Goal: Complete application form

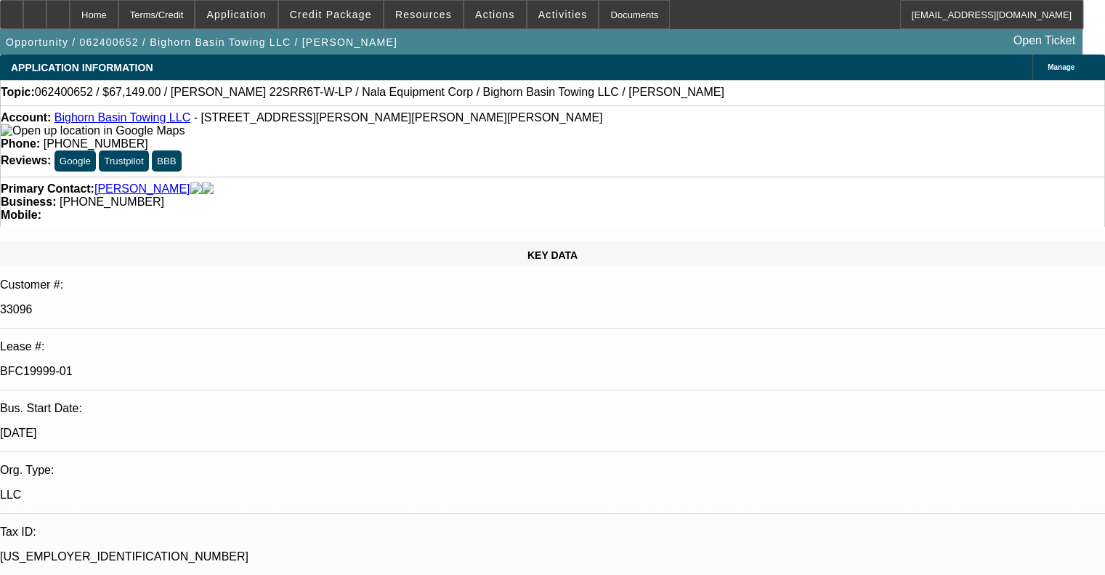
select select "0"
select select "2"
select select "0"
select select "6"
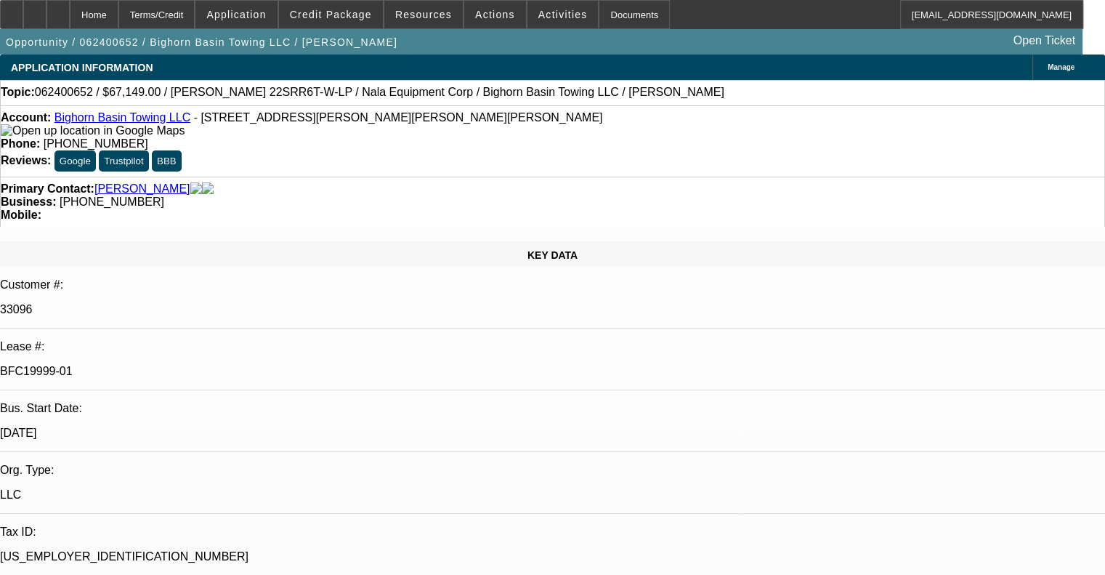
select select "0"
select select "2"
select select "0"
select select "6"
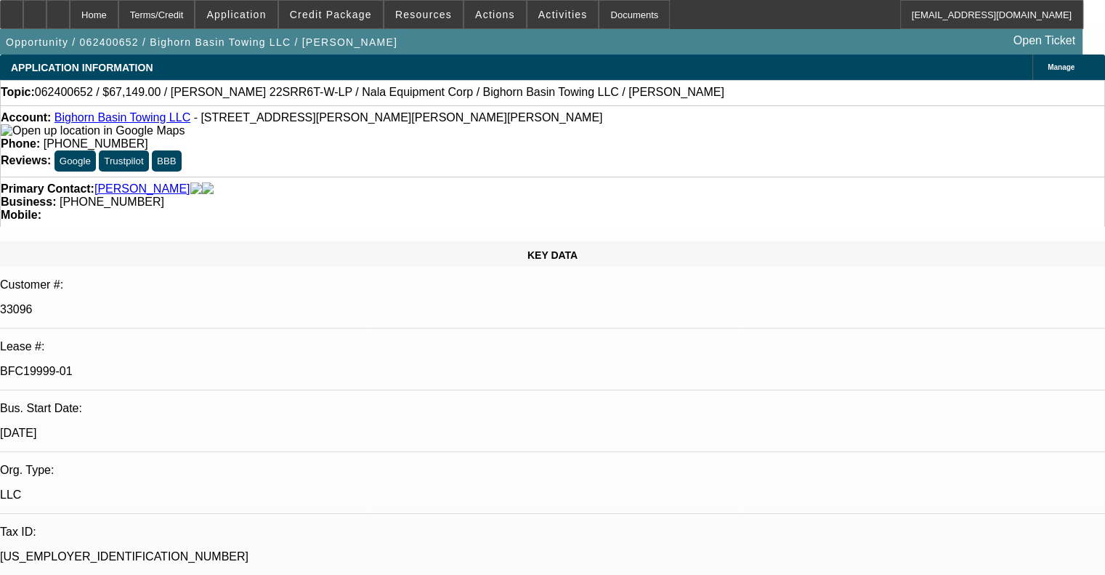
select select "0"
select select "2"
select select "0"
select select "6"
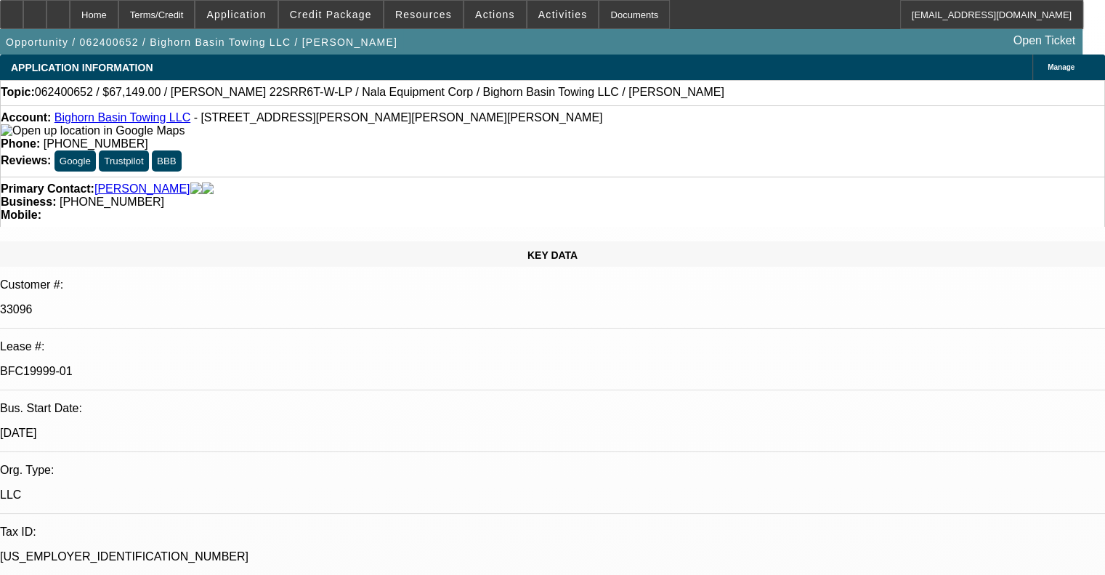
select select "0"
select select "2"
select select "0"
select select "6"
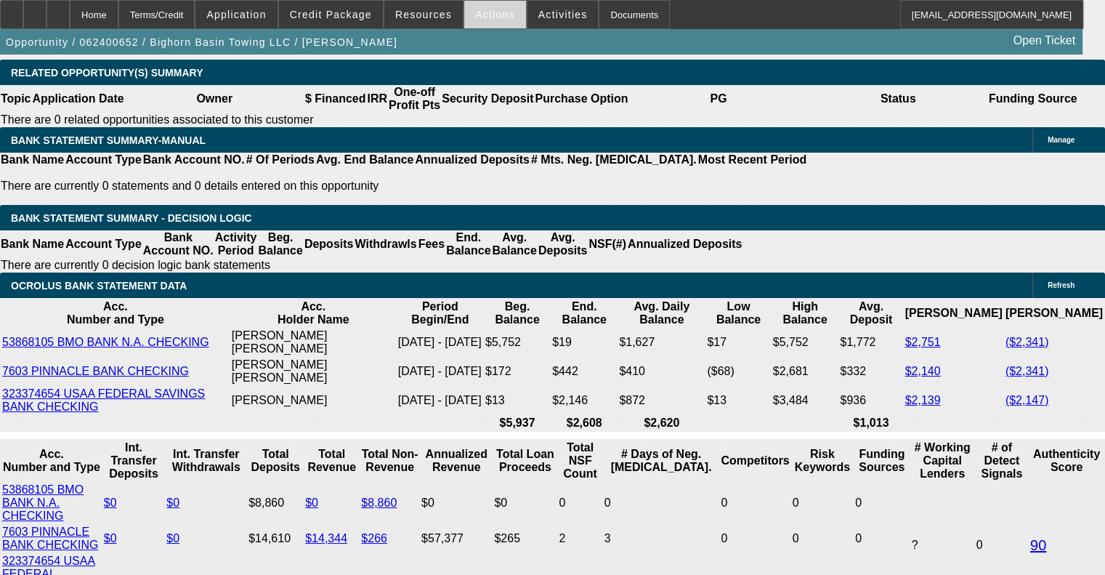
scroll to position [2725, 0]
